Goal: Check status: Check status

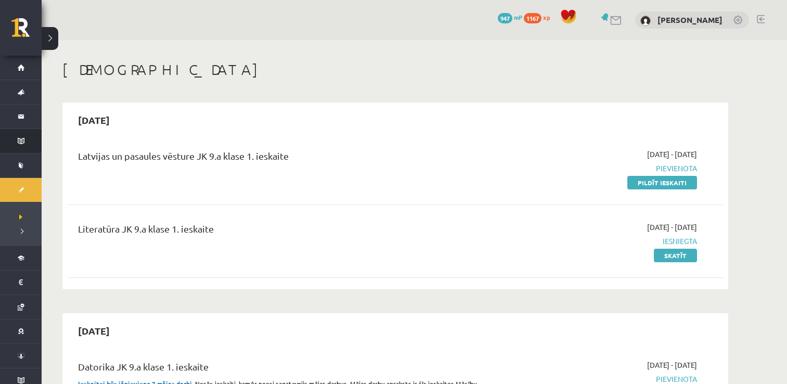
scroll to position [289, 0]
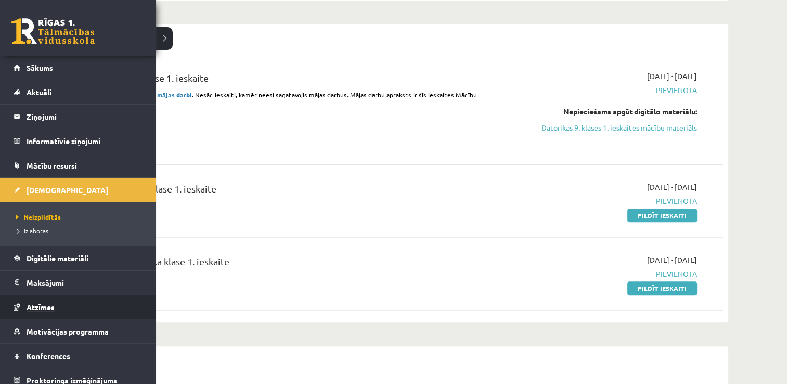
click at [49, 307] on span "Atzīmes" at bounding box center [41, 306] width 28 height 9
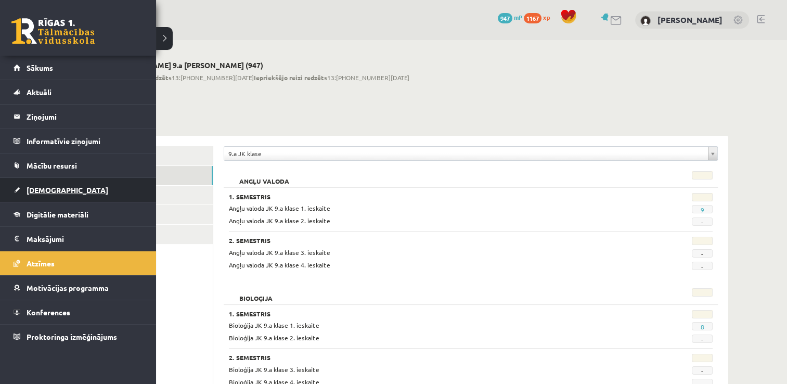
click at [40, 191] on span "[DEMOGRAPHIC_DATA]" at bounding box center [68, 189] width 82 height 9
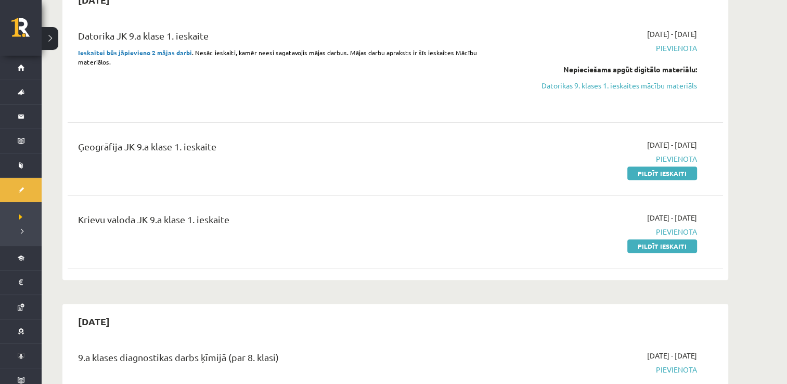
scroll to position [331, 0]
